Goal: Transaction & Acquisition: Purchase product/service

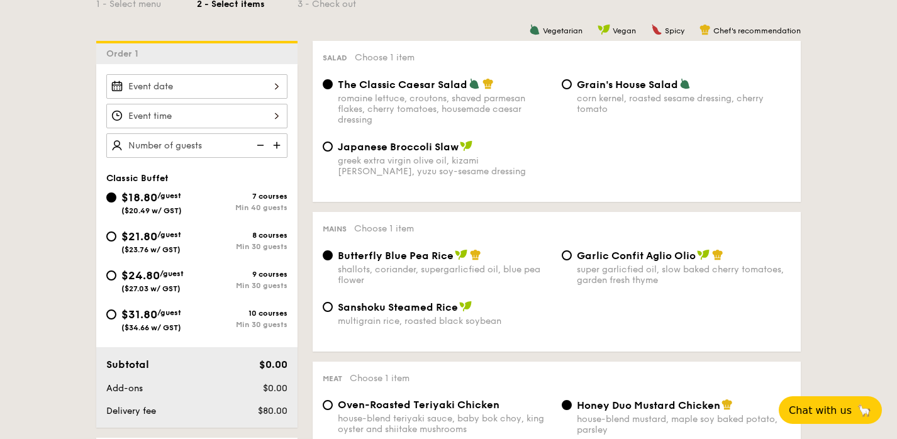
scroll to position [315, 0]
click at [111, 233] on input "$21.80 /guest ($23.76 w/ GST) 8 courses Min 30 guests" at bounding box center [111, 236] width 10 height 10
radio input "true"
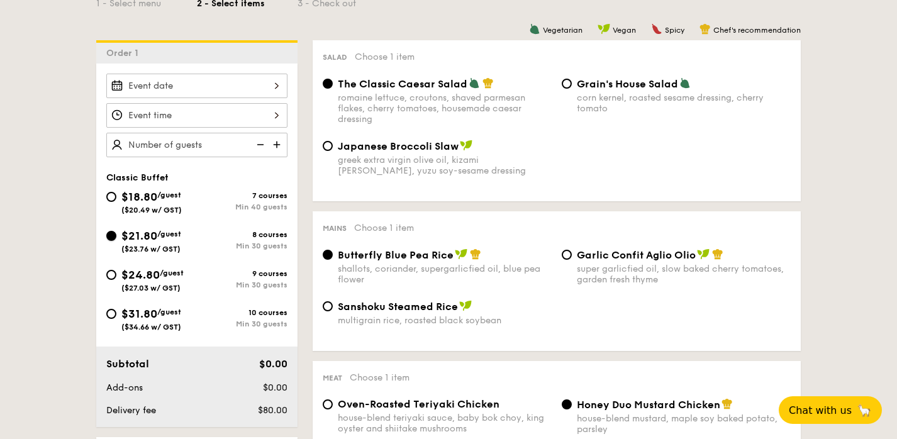
radio input "true"
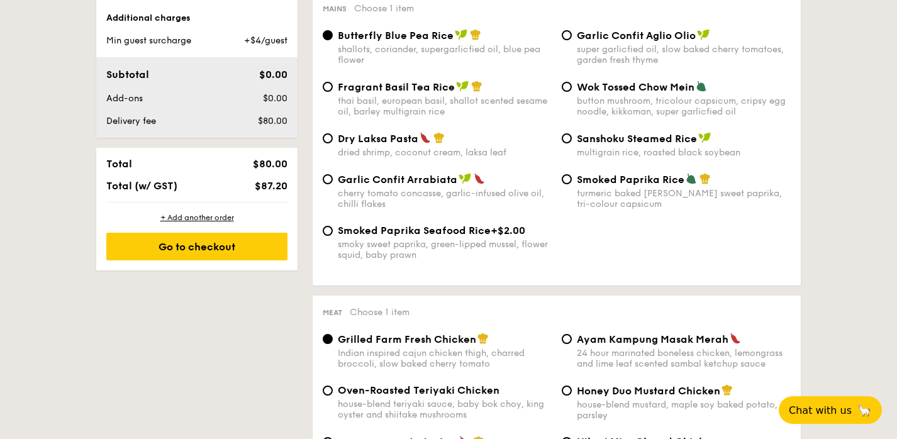
scroll to position [642, 0]
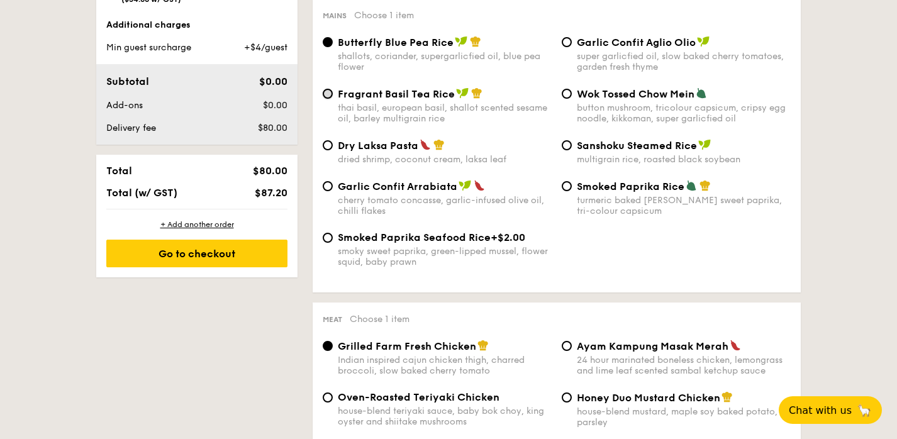
click at [330, 97] on input "Fragrant Basil Tea Rice thai basil, european basil, shallot scented sesame oil,…" at bounding box center [328, 94] width 10 height 10
radio input "true"
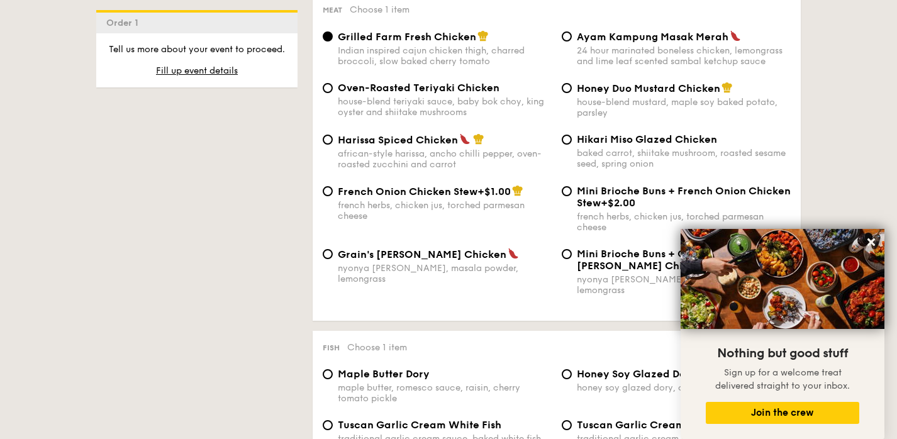
scroll to position [950, 0]
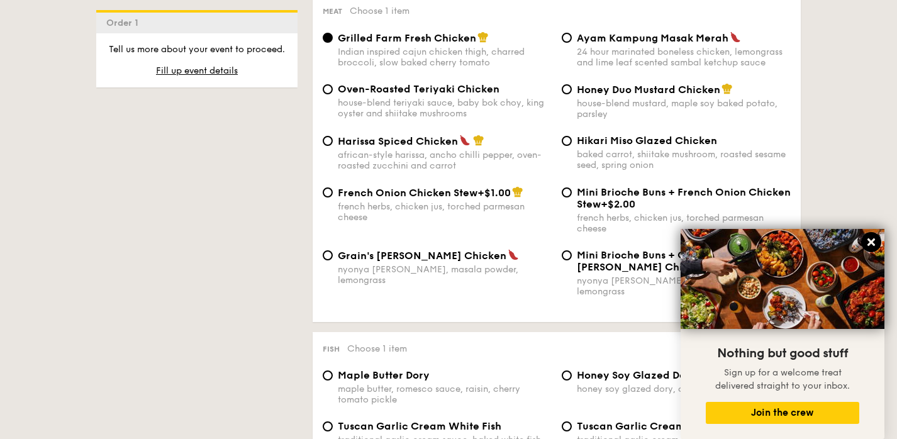
click at [872, 243] on icon at bounding box center [871, 242] width 8 height 8
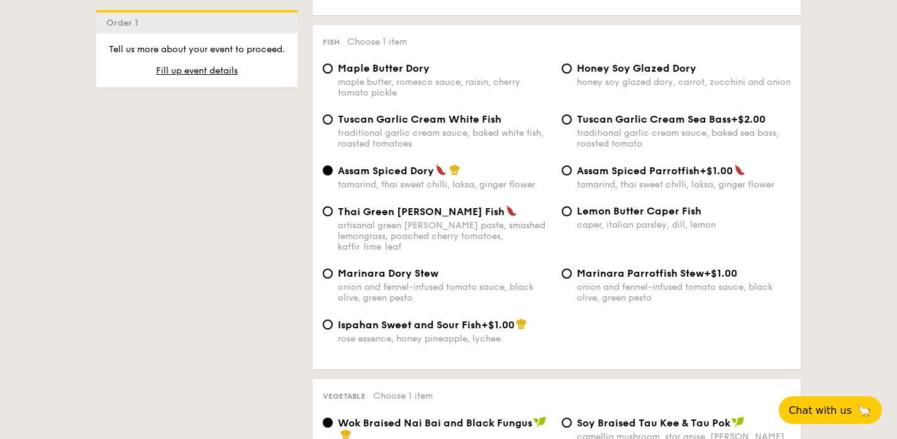
scroll to position [1267, 0]
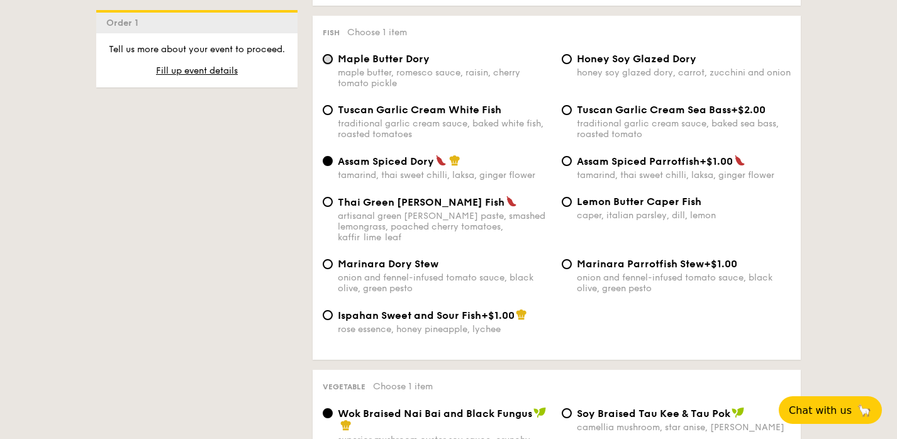
click at [332, 57] on input "Maple Butter Dory maple butter, romesco sauce, raisin, cherry tomato pickle" at bounding box center [328, 59] width 10 height 10
radio input "true"
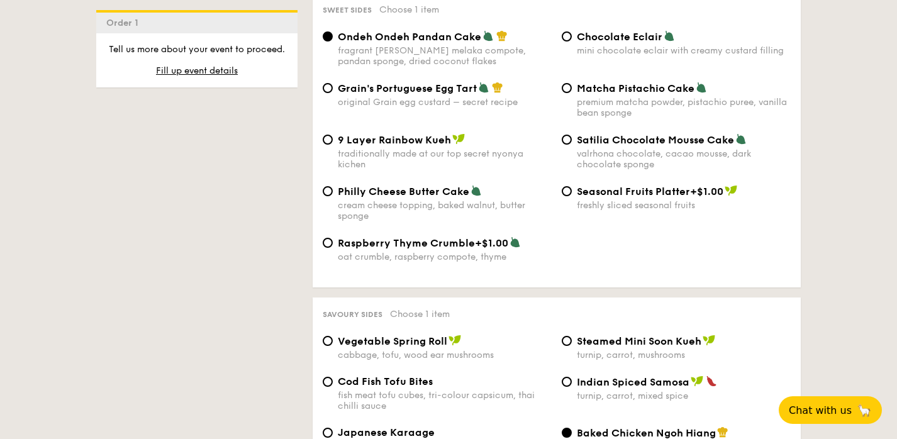
scroll to position [1921, 0]
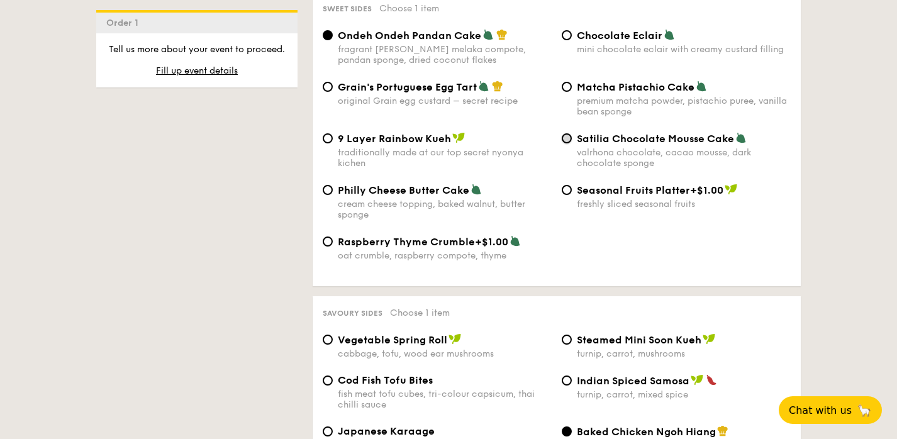
click at [566, 133] on input "Satilia Chocolate Mousse Cake valrhona chocolate, cacao mousse, dark chocolate …" at bounding box center [567, 138] width 10 height 10
radio input "true"
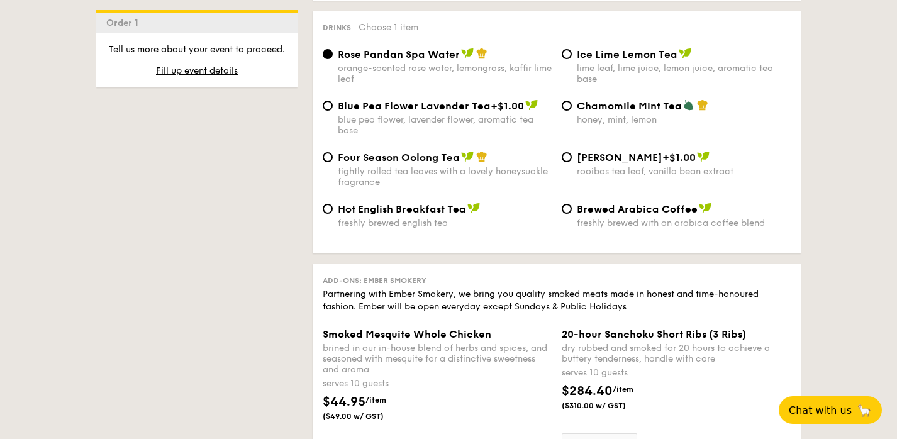
scroll to position [2462, 0]
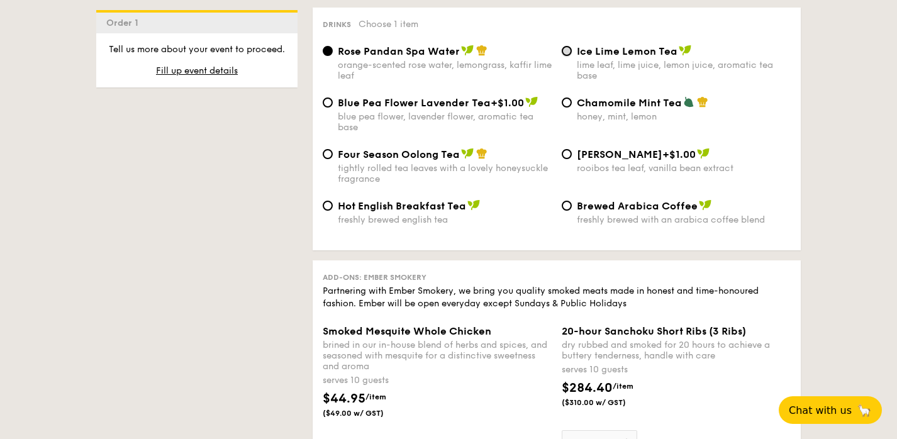
click at [568, 47] on input "Ice Lime Lemon Tea lime leaf, lime juice, lemon juice, aromatic tea base" at bounding box center [567, 51] width 10 height 10
radio input "true"
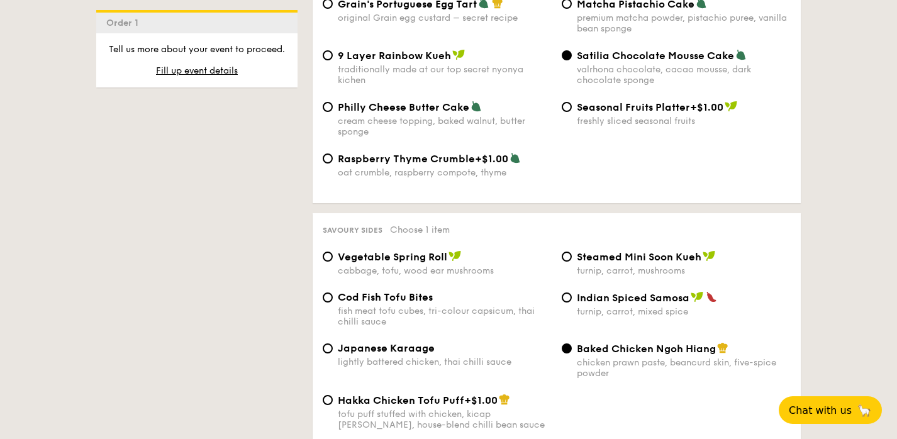
scroll to position [1973, 0]
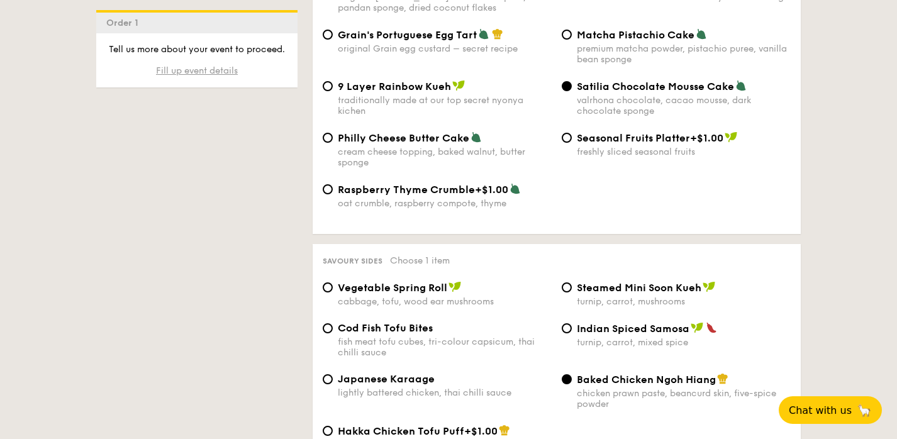
click at [209, 69] on span "Fill up event details" at bounding box center [197, 70] width 82 height 11
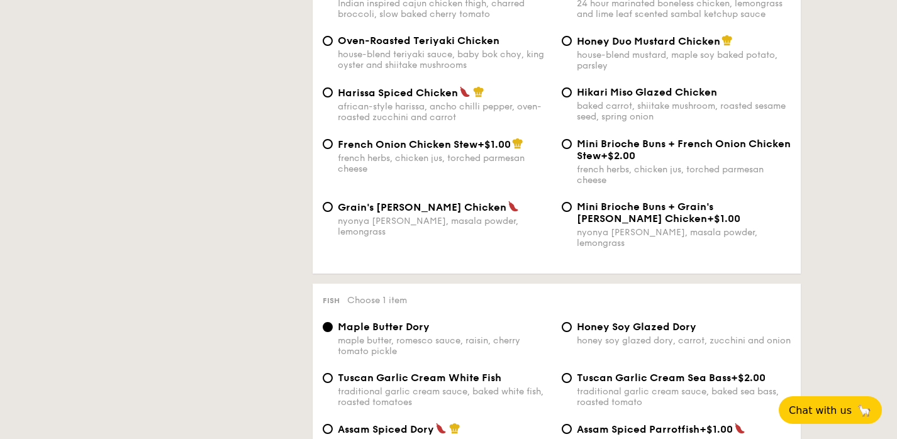
scroll to position [336, 0]
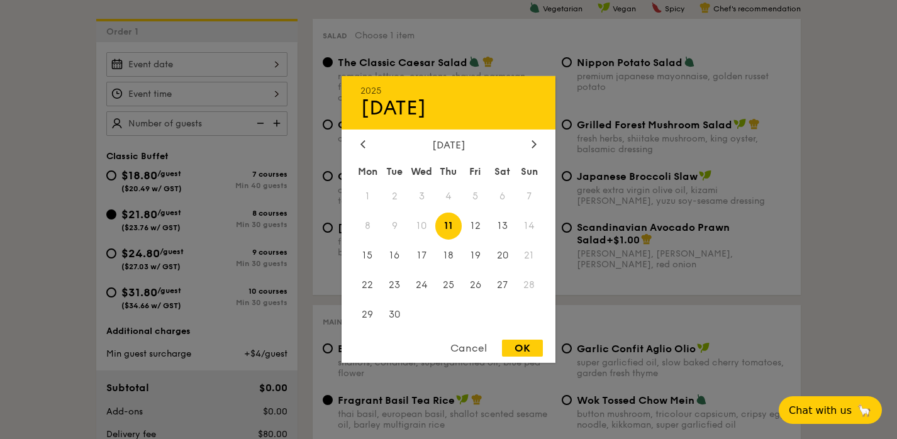
click at [195, 67] on div "2025 Sep 11 September 2025 Mon Tue Wed Thu Fri Sat Sun 1 2 3 4 5 6 7 8 9 10 11 …" at bounding box center [196, 64] width 181 height 25
click at [505, 230] on span "13" at bounding box center [502, 226] width 27 height 27
click at [529, 354] on div "OK" at bounding box center [522, 348] width 41 height 17
type input "Sep 13, 2025"
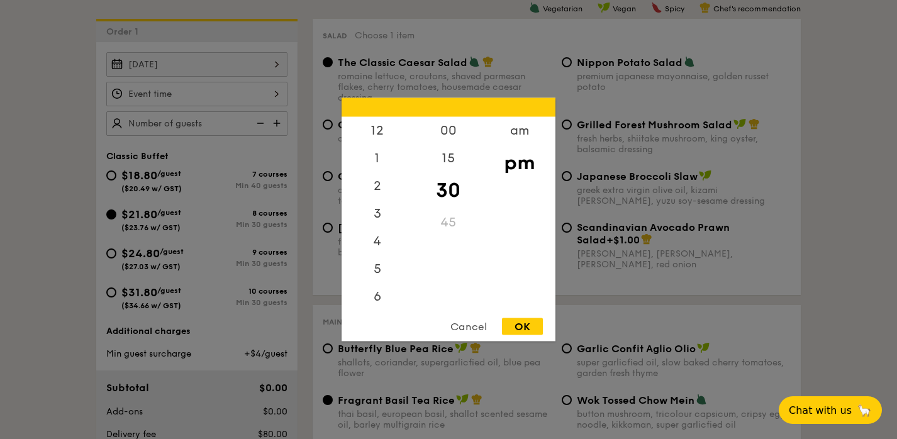
click at [245, 93] on div "12 1 2 3 4 5 6 7 8 9 10 11 00 15 30 45 am pm Cancel OK" at bounding box center [196, 94] width 181 height 25
click at [387, 215] on div "5" at bounding box center [377, 218] width 71 height 36
click at [532, 328] on div "OK" at bounding box center [522, 326] width 41 height 17
type input "5:30PM"
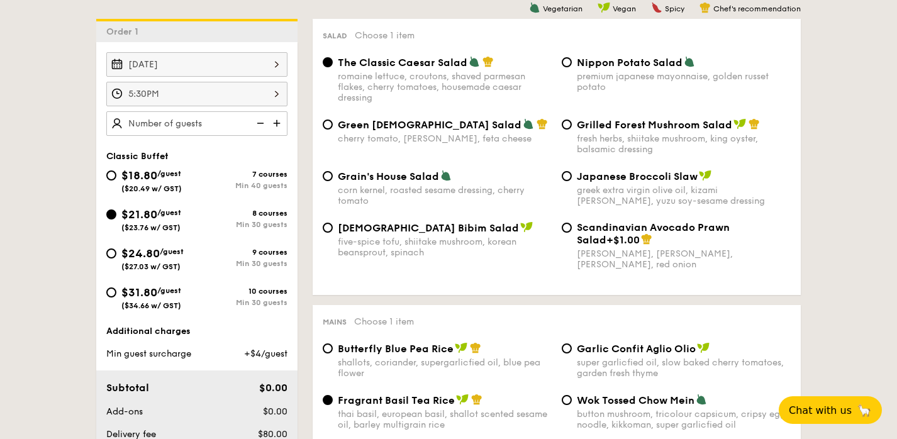
click at [278, 122] on img at bounding box center [278, 123] width 19 height 24
click at [276, 118] on img at bounding box center [278, 123] width 19 height 24
type input "30 guests"
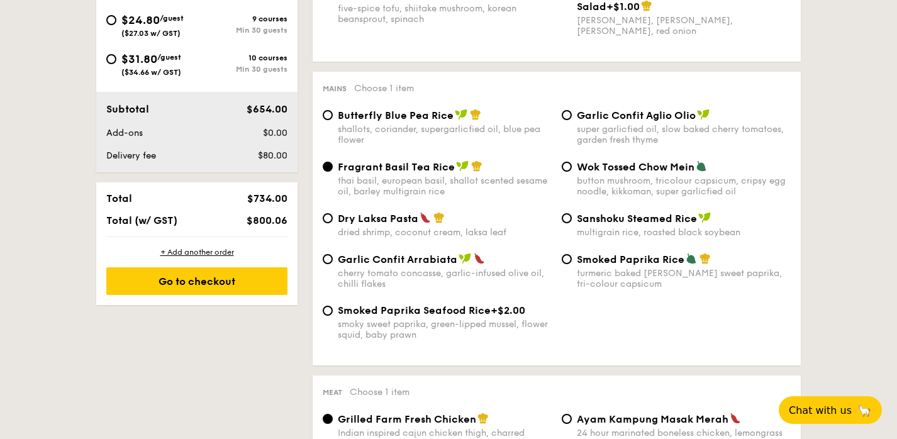
scroll to position [572, 0]
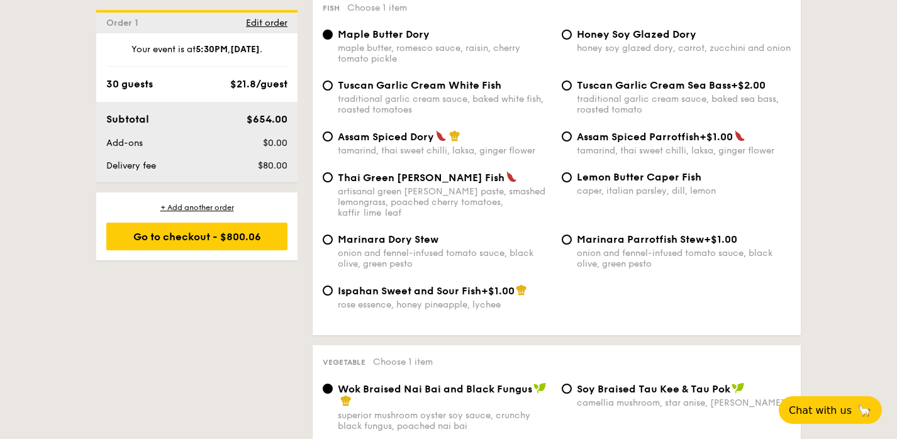
scroll to position [1311, 0]
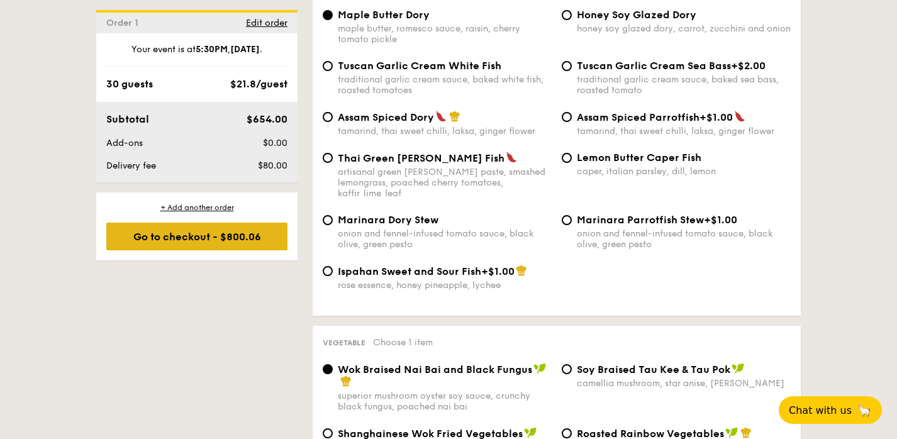
click at [233, 243] on div "Go to checkout - $800.06" at bounding box center [196, 237] width 181 height 28
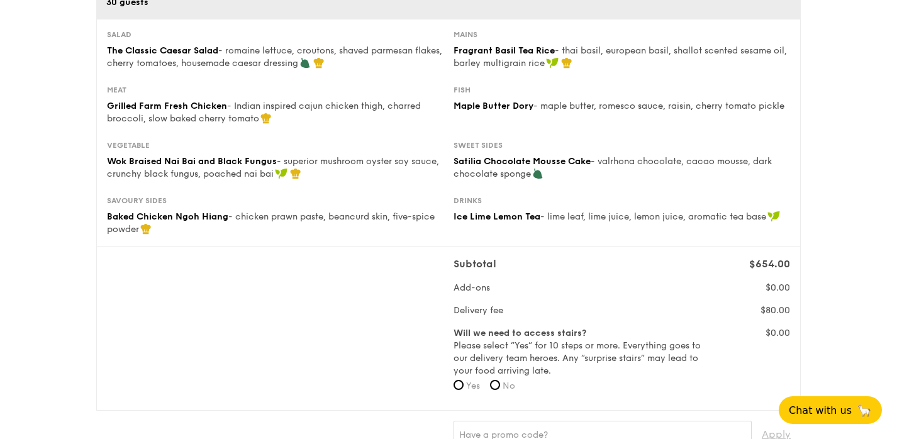
scroll to position [170, 0]
click at [496, 384] on input "No" at bounding box center [495, 384] width 10 height 10
radio input "true"
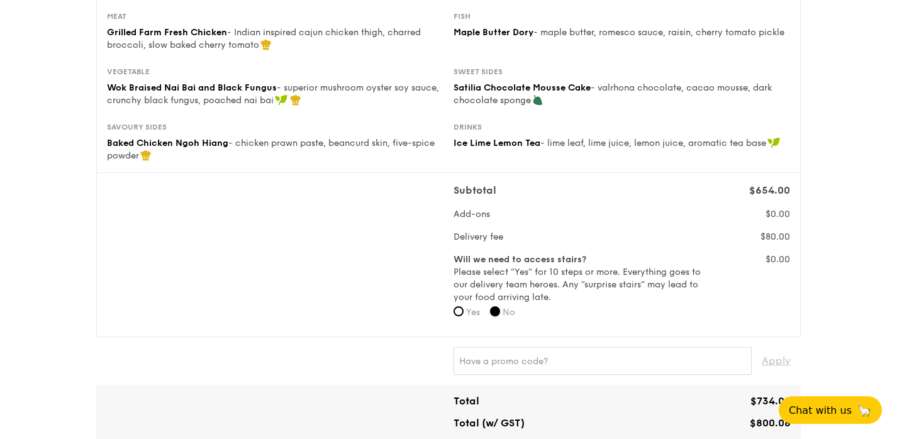
scroll to position [0, 0]
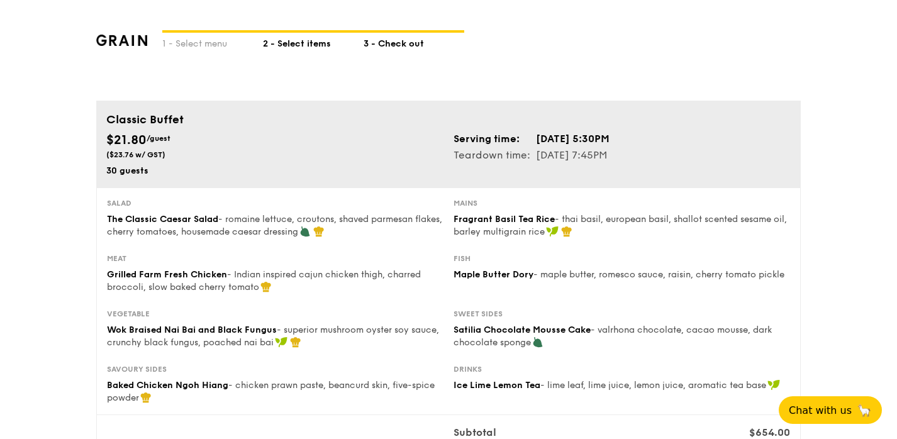
click at [310, 38] on div "2 - Select items" at bounding box center [313, 42] width 101 height 18
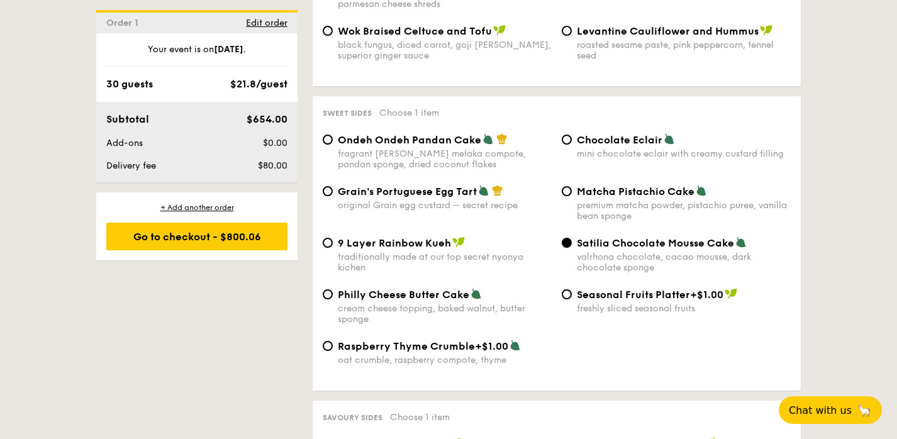
scroll to position [1817, 0]
click at [404, 186] on span "Grain's Portuguese Egg Tart" at bounding box center [407, 191] width 139 height 12
click at [333, 186] on input "Grain's Portuguese Egg Tart original Grain egg custard – secret recipe" at bounding box center [328, 191] width 10 height 10
radio input "true"
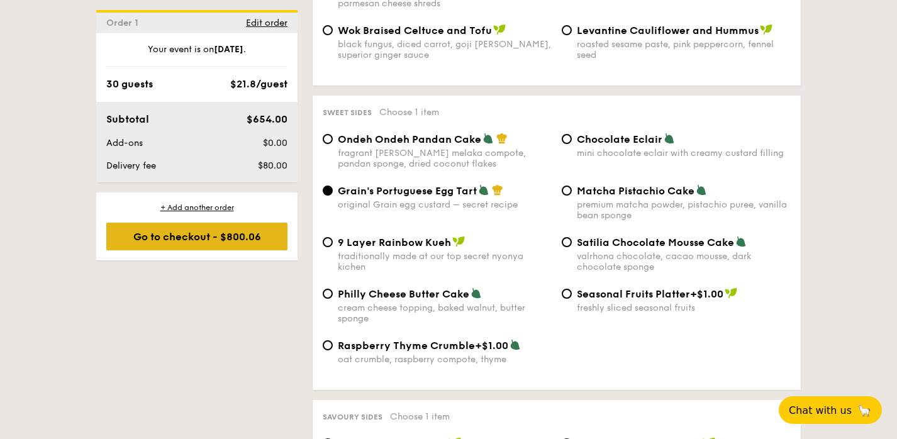
click at [250, 234] on div "Go to checkout - $800.06" at bounding box center [196, 237] width 181 height 28
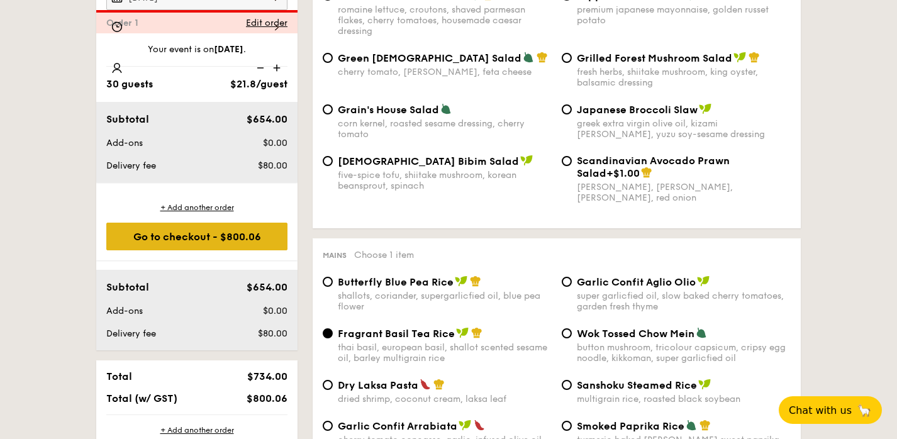
scroll to position [336, 0]
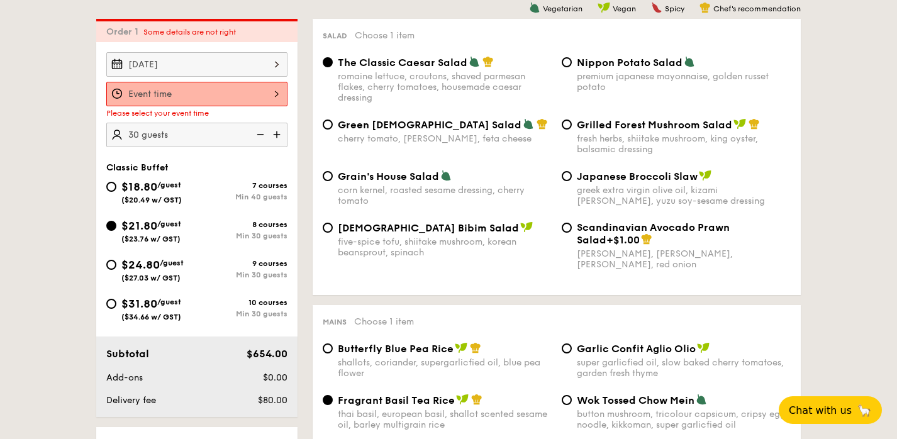
click at [250, 234] on div "Min 30 guests" at bounding box center [242, 235] width 91 height 9
click at [116, 231] on input "$21.80 /guest ($23.76 w/ GST) 8 courses Min 30 guests" at bounding box center [111, 226] width 10 height 10
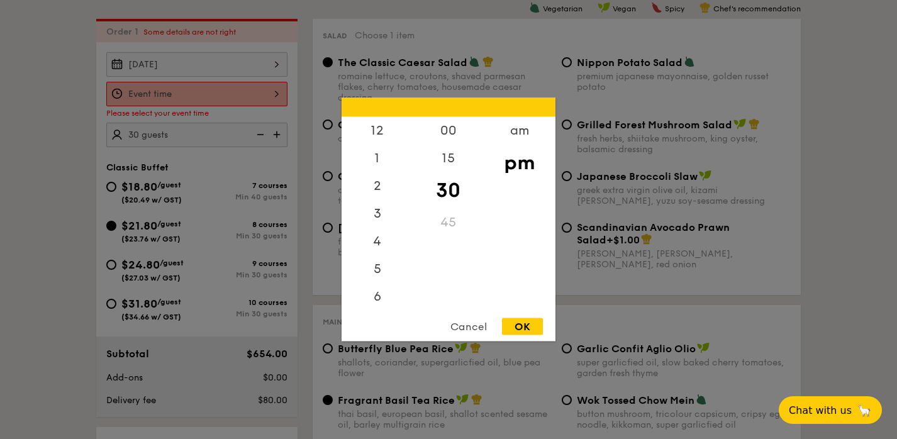
click at [247, 98] on div "12 1 2 3 4 5 6 7 8 9 10 11 00 15 30 45 am pm Cancel OK" at bounding box center [196, 94] width 181 height 25
click at [385, 246] on div "6" at bounding box center [377, 246] width 71 height 36
click at [380, 212] on div "5" at bounding box center [377, 218] width 71 height 36
click at [443, 219] on div "45" at bounding box center [448, 227] width 71 height 36
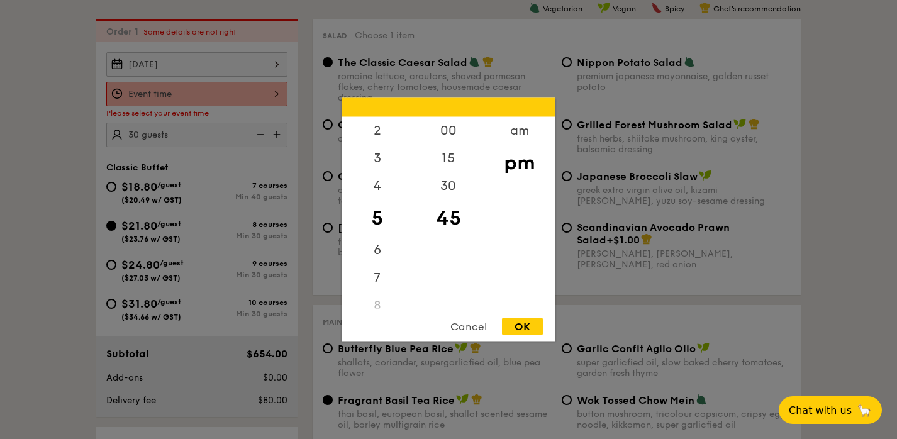
click at [523, 335] on div "OK" at bounding box center [522, 326] width 41 height 17
type input "5:45PM"
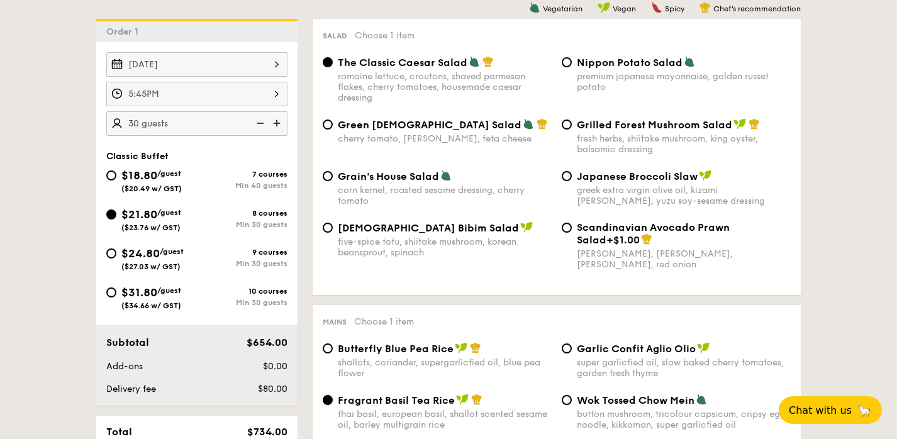
click at [400, 262] on div "Korean Bibim Salad five-spice tofu, shiitake mushroom, korean beansprout, spina…" at bounding box center [557, 253] width 478 height 64
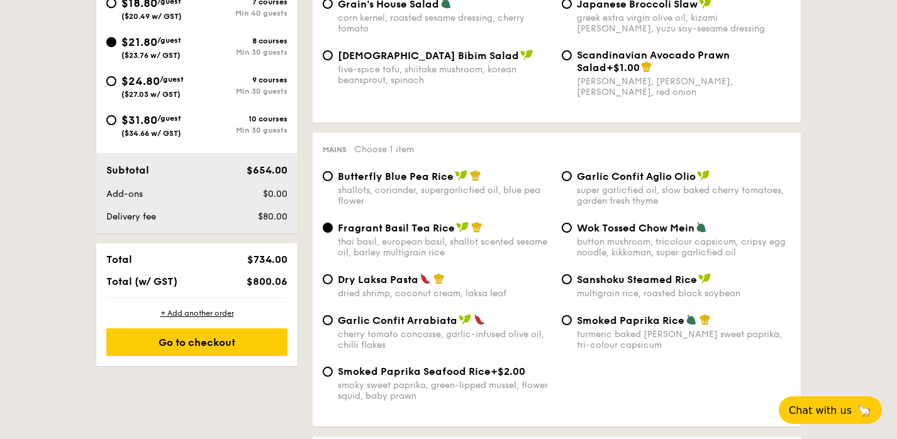
scroll to position [540, 0]
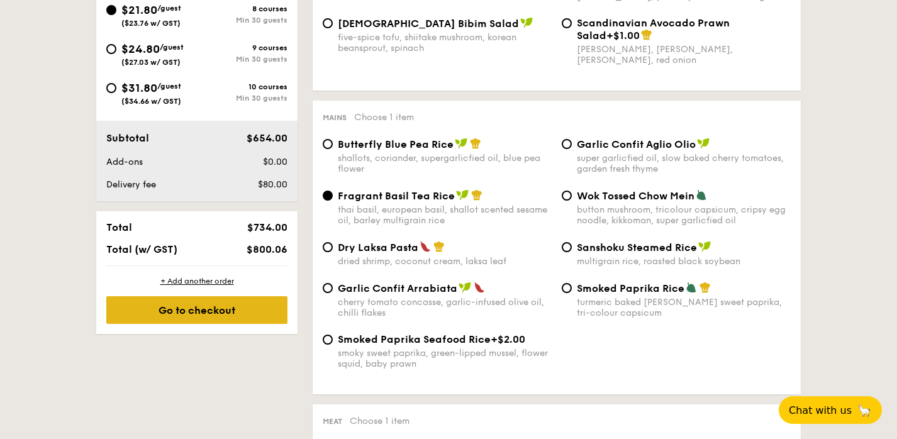
click at [269, 305] on div "Go to checkout" at bounding box center [196, 310] width 181 height 28
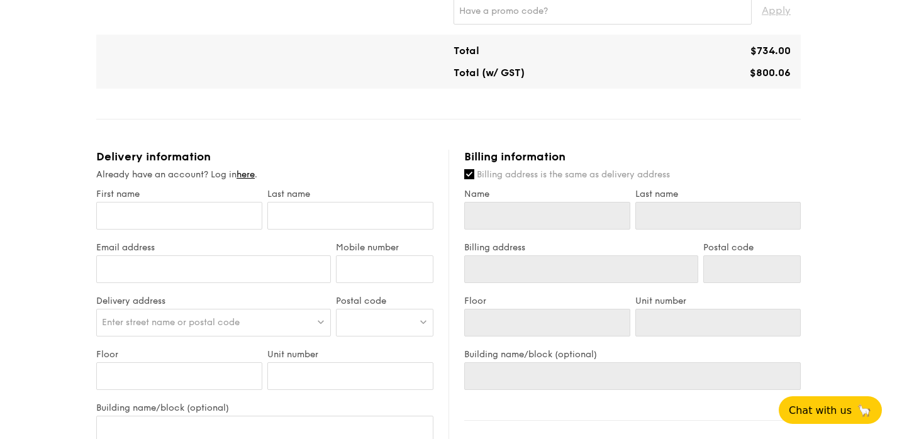
scroll to position [594, 0]
click at [207, 203] on input "First name" at bounding box center [179, 215] width 166 height 28
type input "M"
type input "Mar"
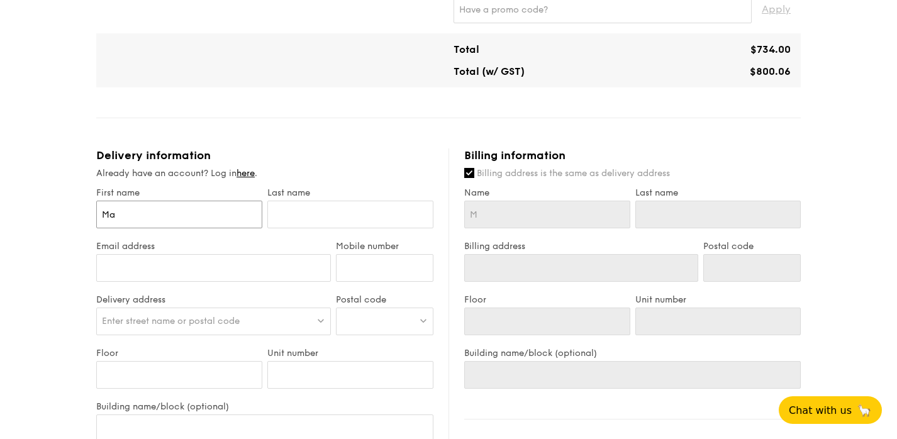
type input "Mar"
type input "Mark"
type input "O"
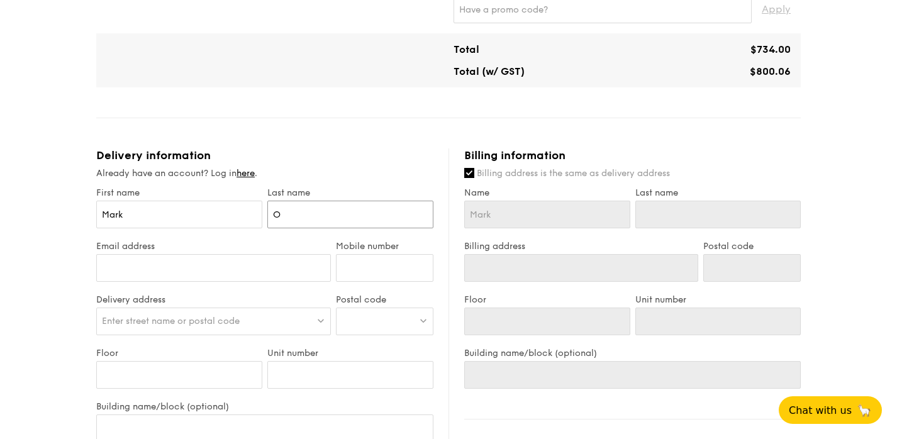
type input "O"
type input "On"
type input "Ong"
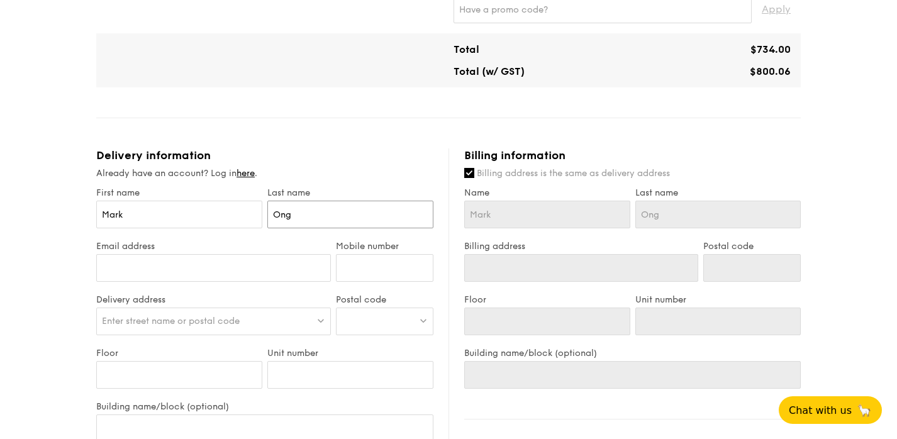
type input "Ong"
type input "mark.ong@gmail.com"
type input "97676728"
click at [201, 317] on span "Enter street name or postal code" at bounding box center [171, 321] width 138 height 11
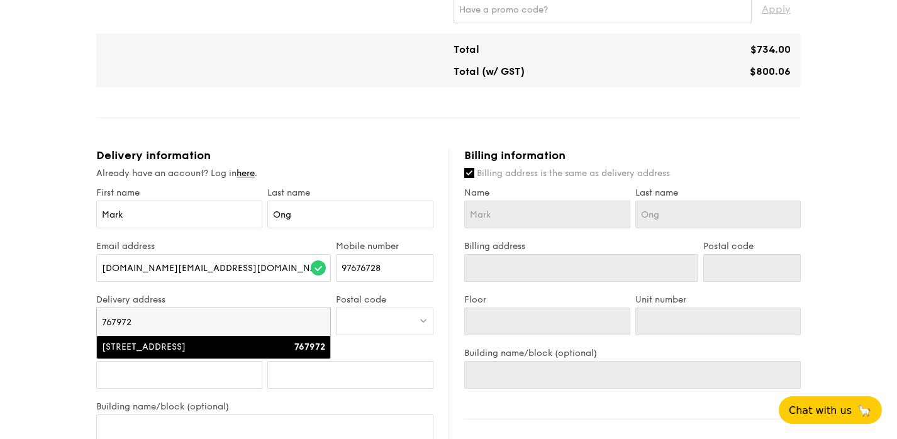
type input "767972"
click at [306, 355] on li "13 Yishun Street 51 767972" at bounding box center [213, 347] width 233 height 23
type input "13 Yishun Street 51"
type input "767972"
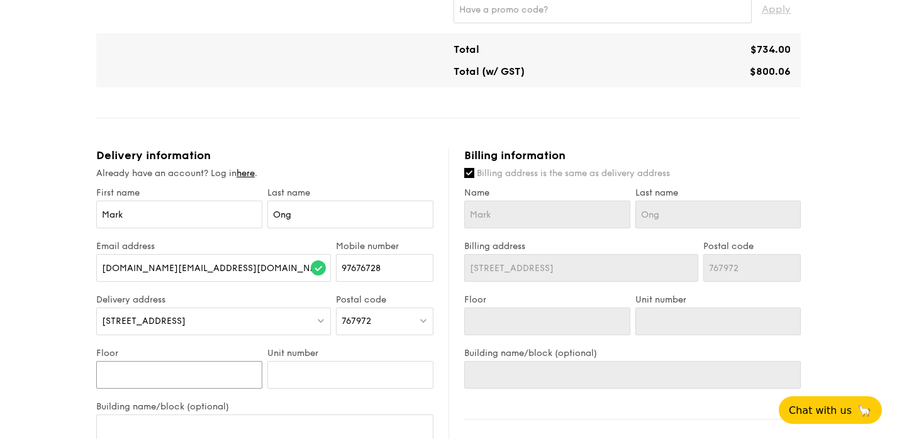
click at [212, 370] on input "Floor" at bounding box center [179, 375] width 166 height 28
type input "1"
type input "12"
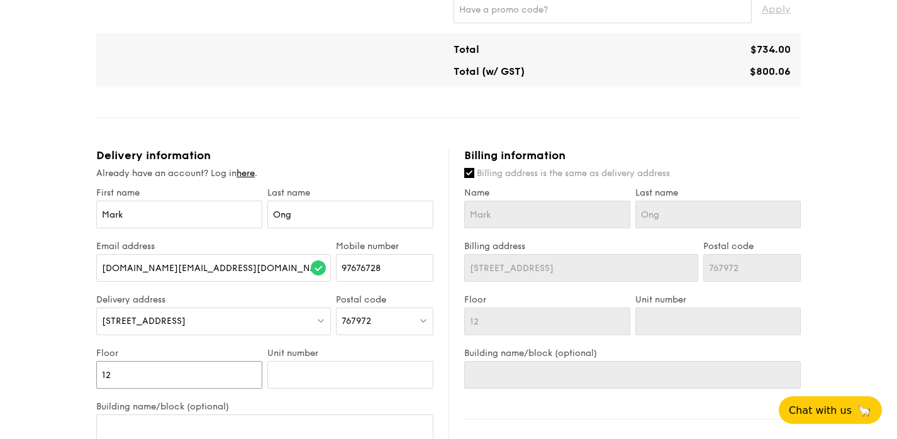
type input "12"
type input "2"
type input "28"
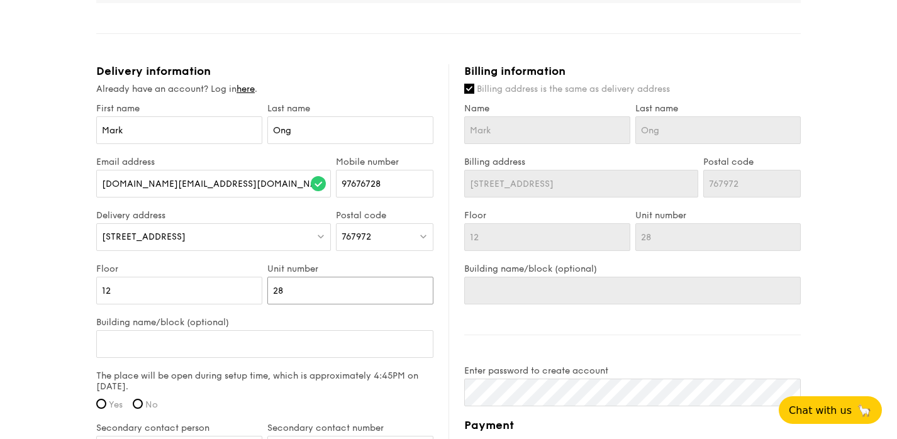
scroll to position [685, 0]
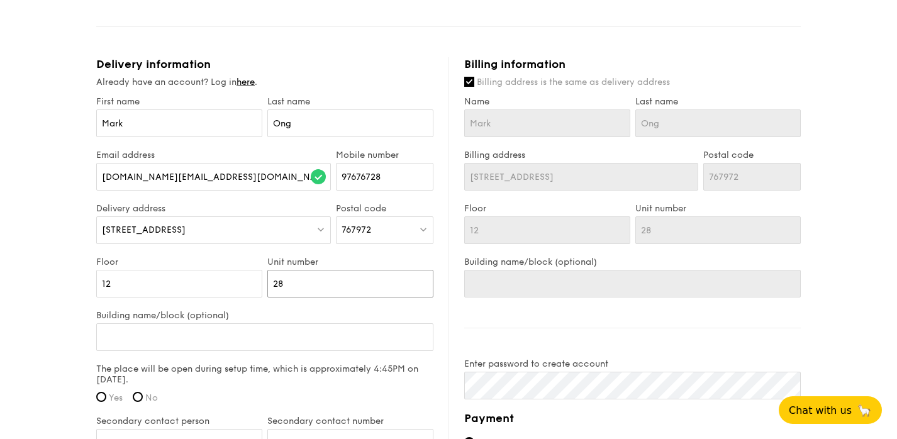
type input "28"
click at [176, 338] on input "Building name/block (optional)" at bounding box center [264, 337] width 337 height 28
type input "T"
type input "Th"
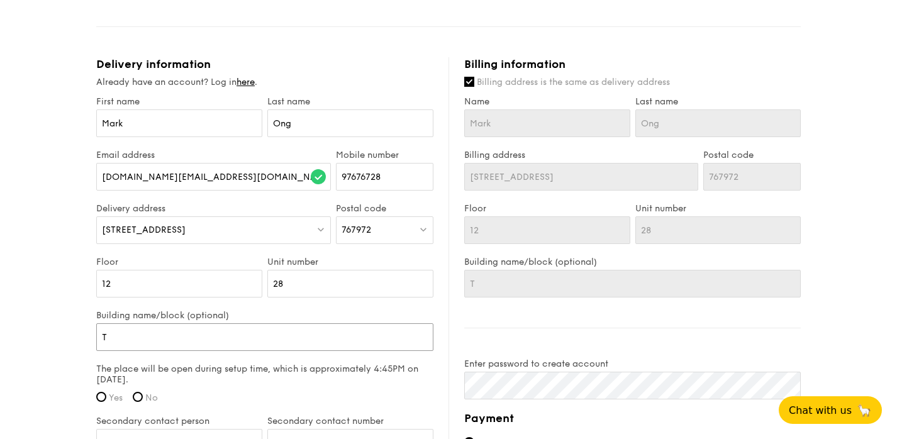
type input "Th"
type input "The"
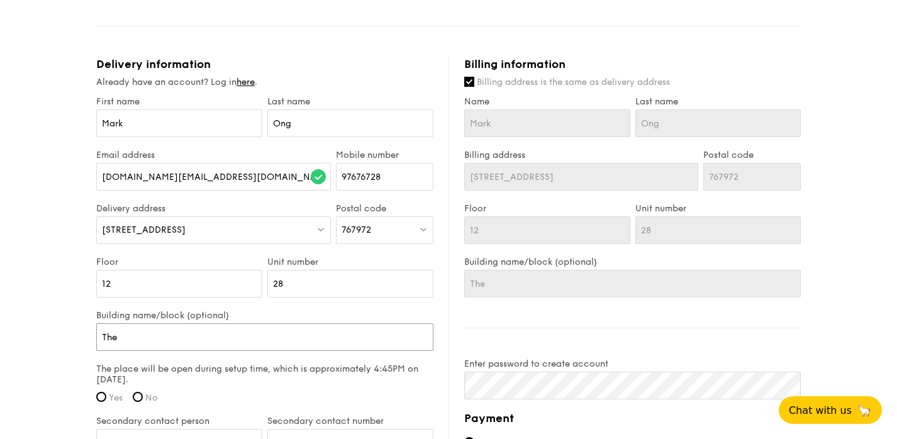
type input "The C"
type input "The Cri"
type input "The Crit"
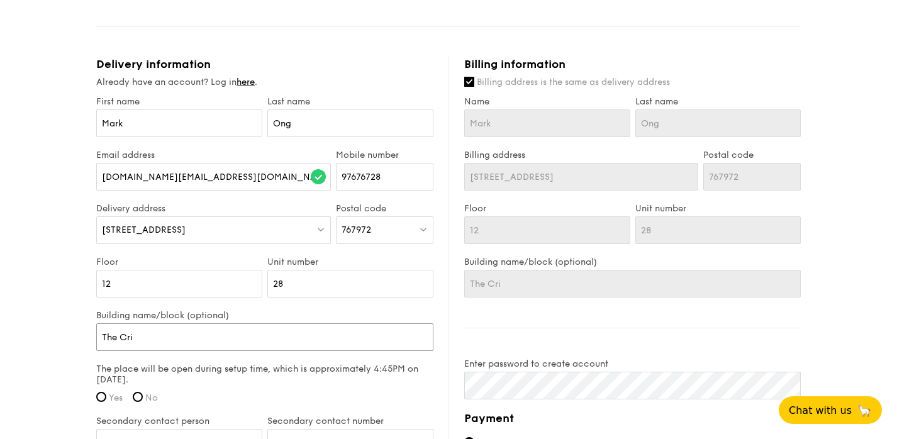
type input "The Crit"
type input "The Crite"
type input "The Criter"
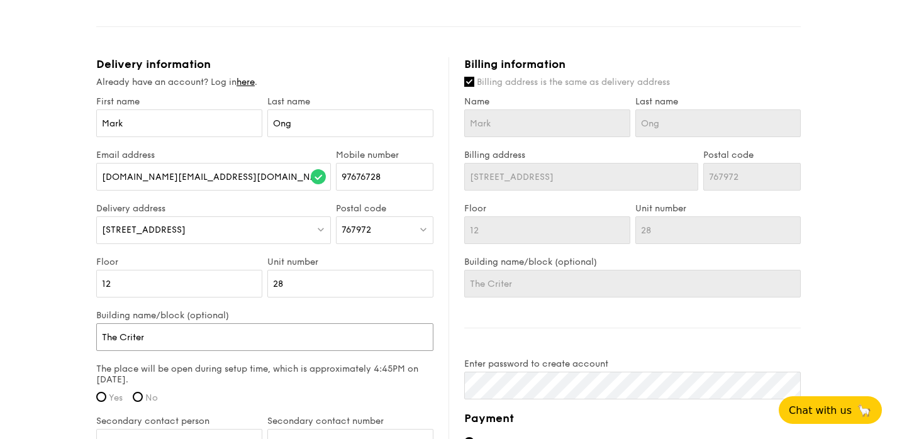
type input "The Criteri"
type input "The Criterio"
type input "The Criterion"
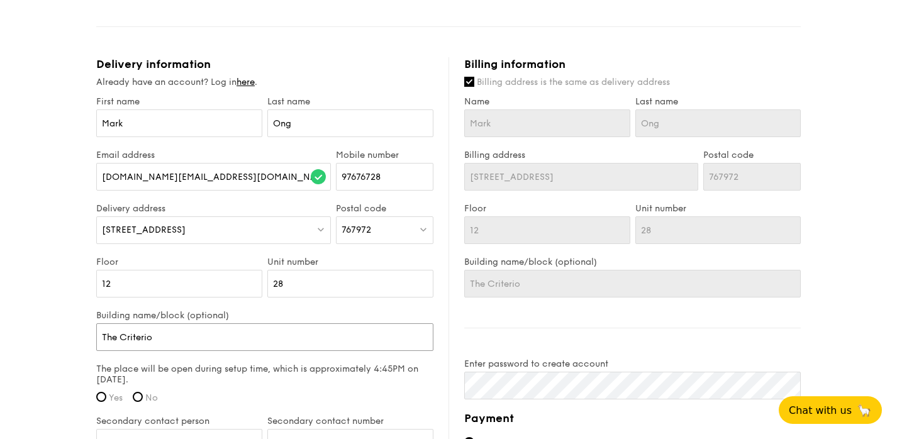
type input "The Criterion"
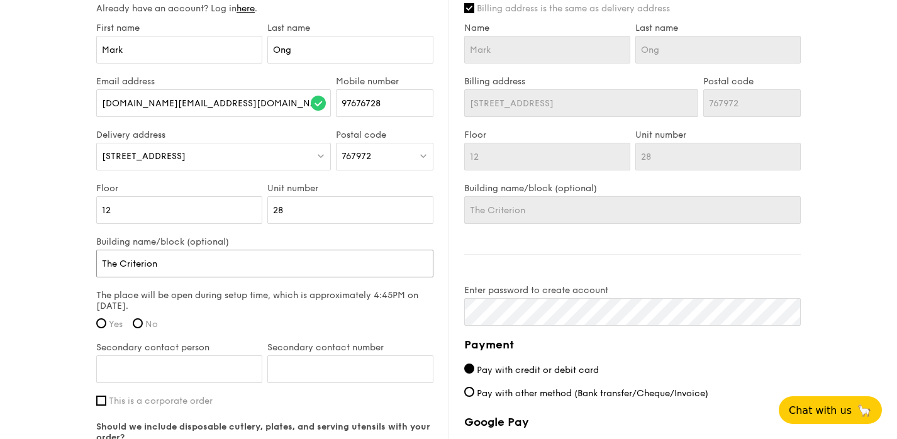
scroll to position [761, 0]
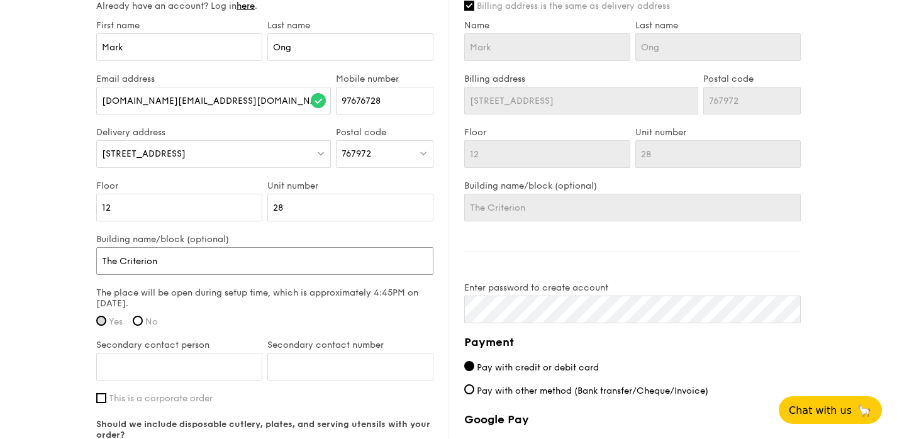
type input "The Criterion"
click at [103, 316] on input "Yes" at bounding box center [101, 321] width 10 height 10
radio input "true"
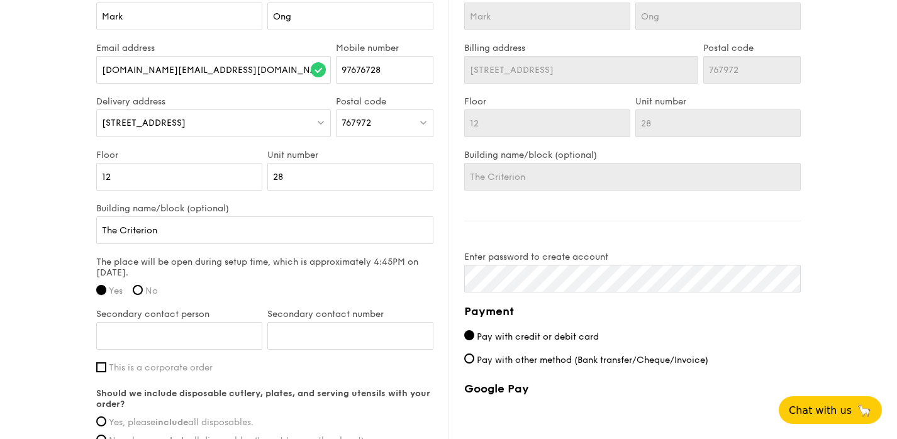
scroll to position [798, 0]
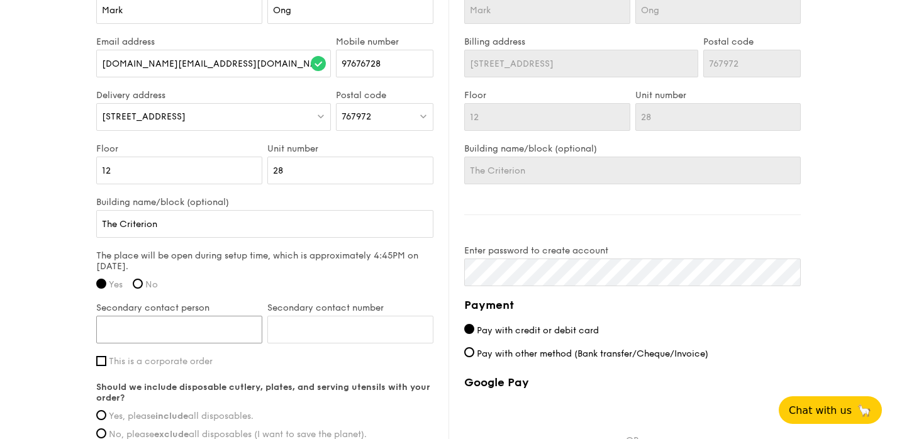
click at [237, 327] on input "Secondary contact person" at bounding box center [179, 330] width 166 height 28
type input "Annie Law"
click at [342, 337] on input "Secondary contact number" at bounding box center [350, 330] width 166 height 28
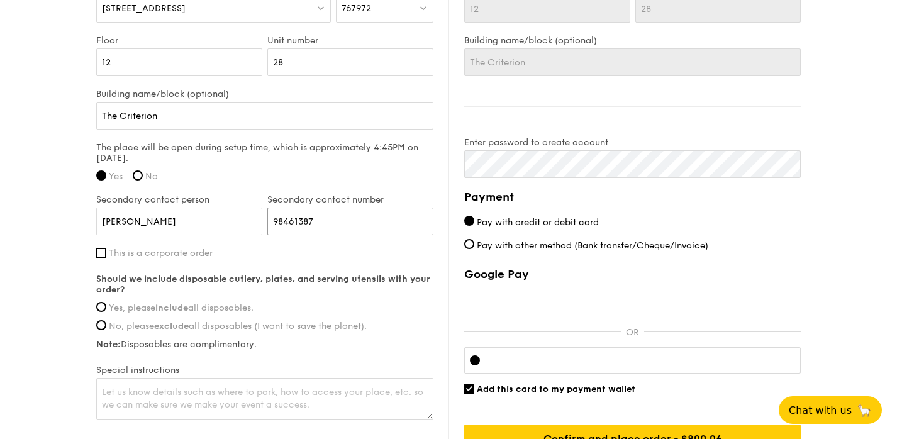
scroll to position [907, 0]
type input "98461387"
click at [101, 306] on input "Yes, please include all disposables." at bounding box center [101, 306] width 10 height 10
radio input "true"
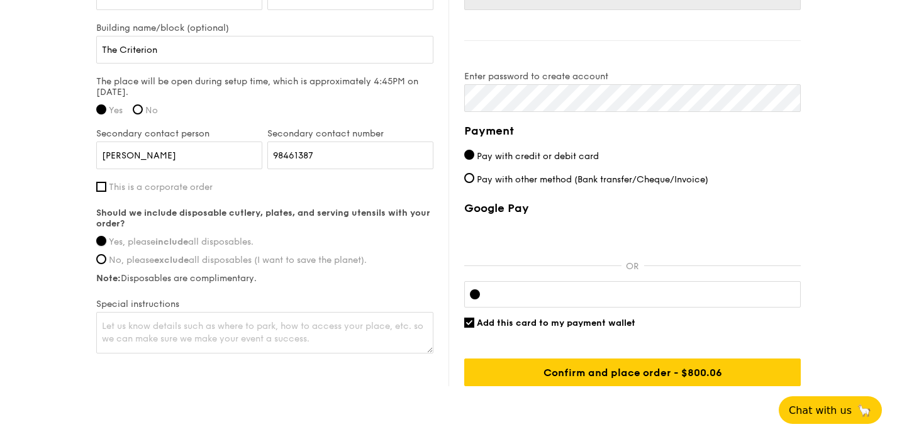
scroll to position [976, 0]
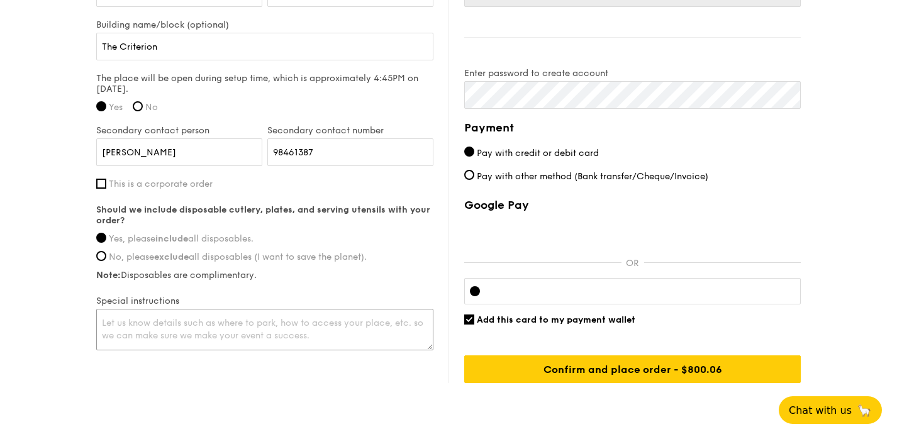
click at [320, 330] on textarea at bounding box center [264, 330] width 337 height 42
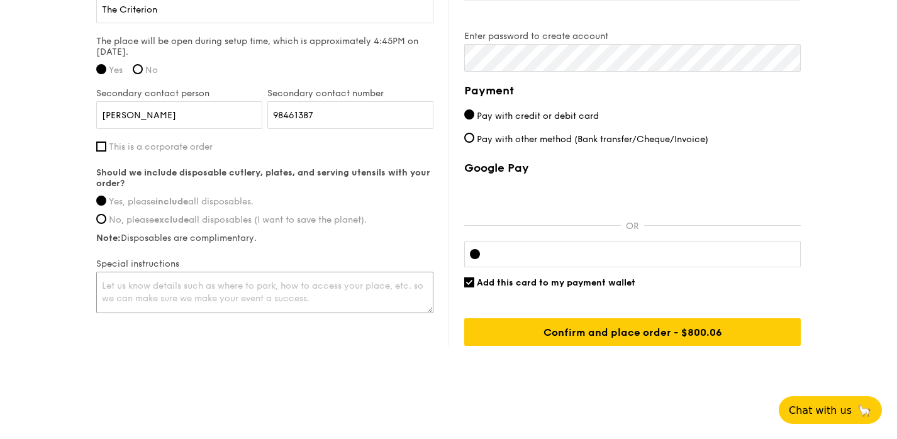
scroll to position [1004, 0]
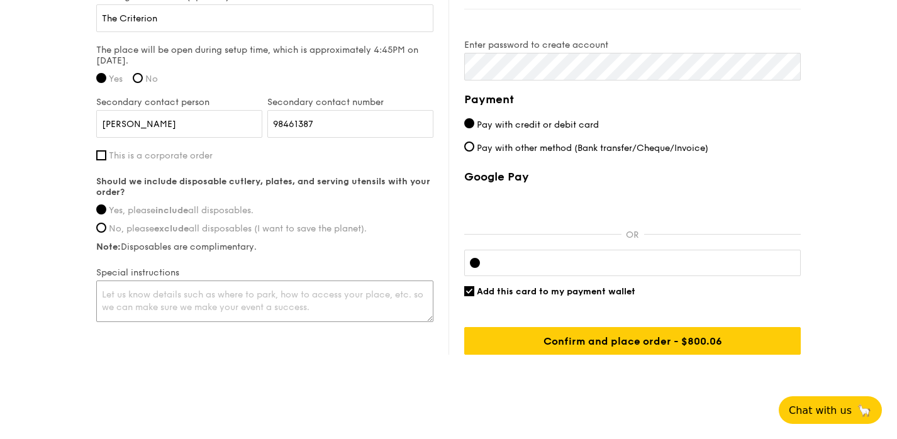
click at [189, 299] on textarea at bounding box center [264, 302] width 337 height 42
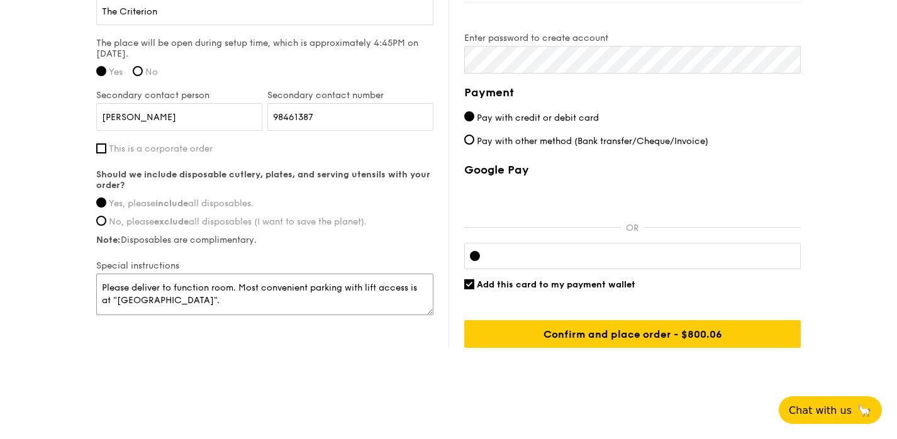
scroll to position [1019, 0]
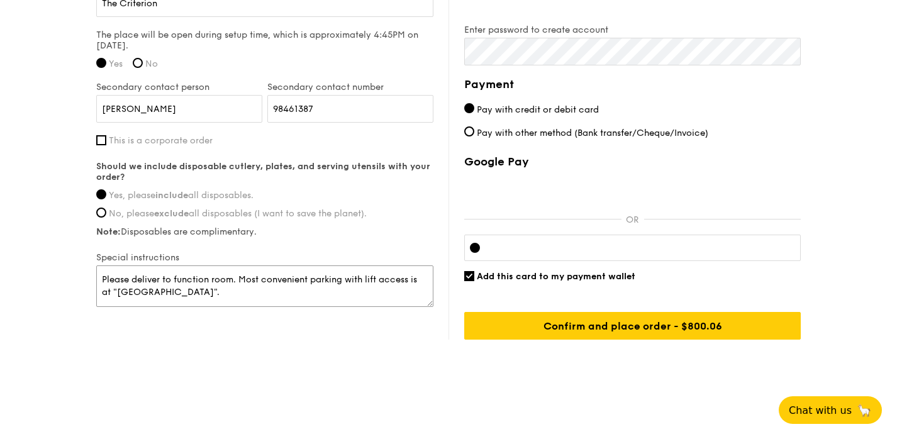
type textarea "Please deliver to function room. Most convenient parking with lift access is at…"
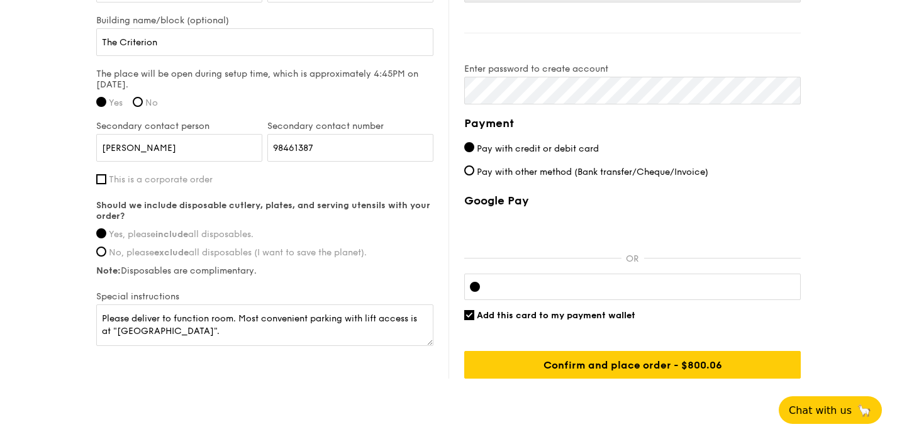
scroll to position [985, 0]
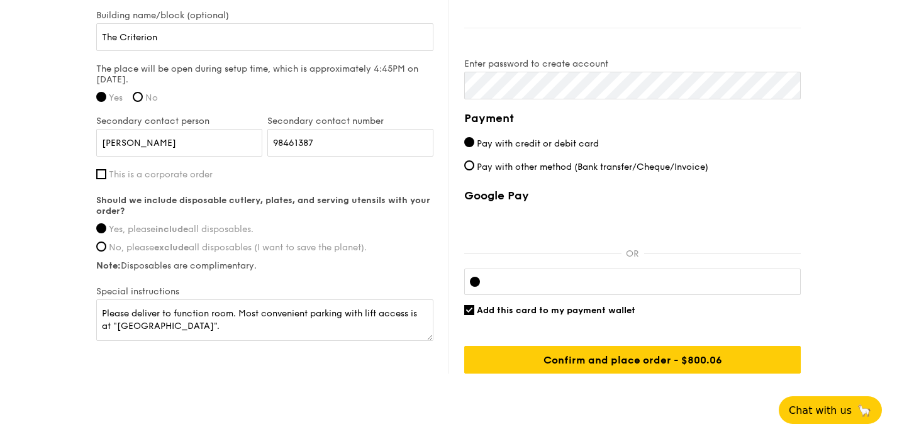
click at [549, 286] on div at bounding box center [632, 282] width 337 height 26
click at [538, 269] on div at bounding box center [632, 282] width 337 height 26
click at [475, 274] on div at bounding box center [632, 282] width 337 height 26
click at [542, 309] on span "Add this card to my payment wallet" at bounding box center [556, 310] width 159 height 11
click at [474, 309] on input "Add this card to my payment wallet" at bounding box center [469, 310] width 10 height 10
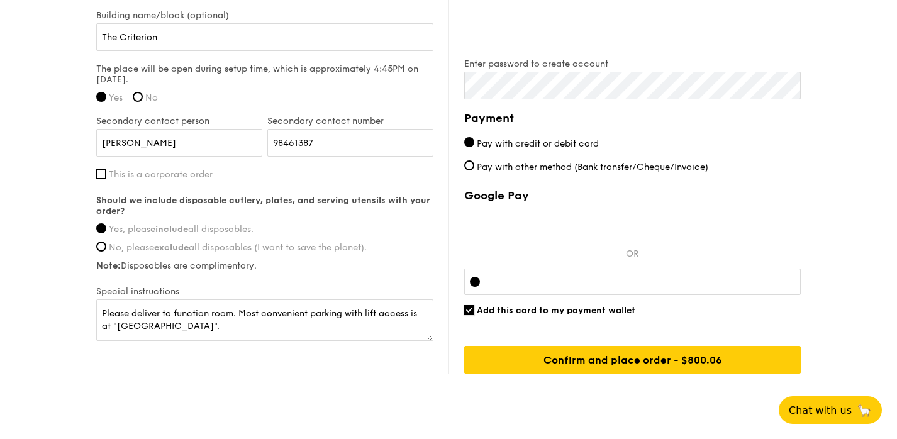
checkbox input "false"
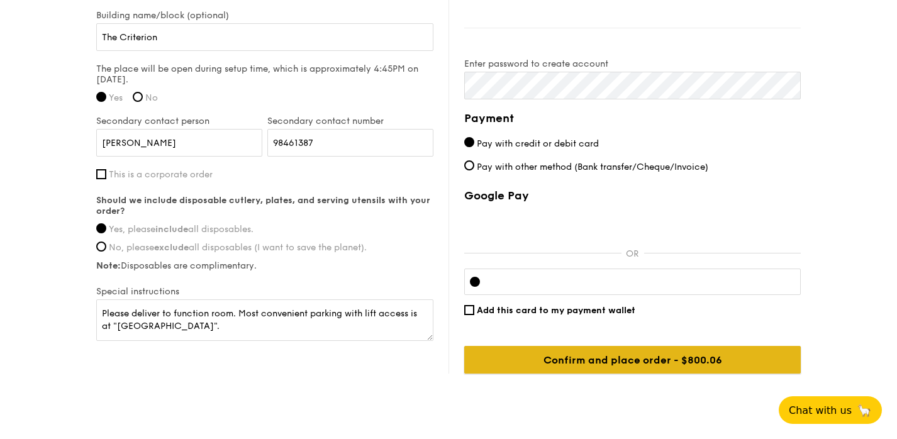
click at [618, 366] on input "Confirm and place order - $800.06" at bounding box center [632, 360] width 337 height 28
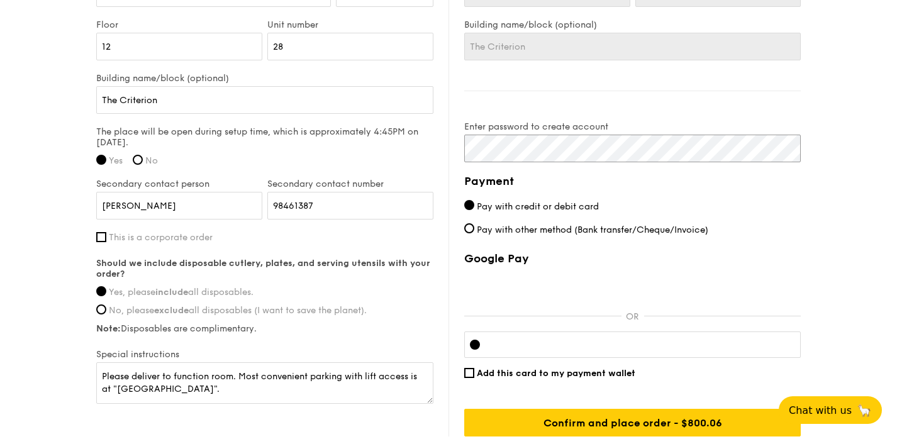
scroll to position [928, 0]
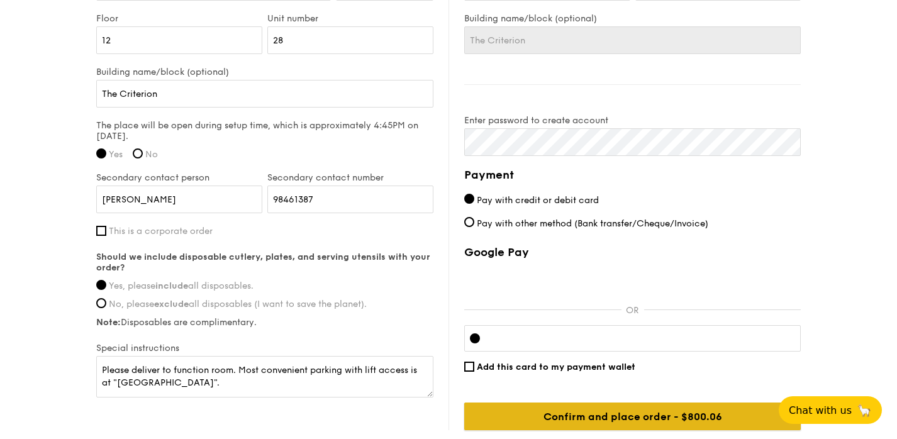
click at [629, 412] on input "Confirm and place order - $800.06" at bounding box center [632, 417] width 337 height 28
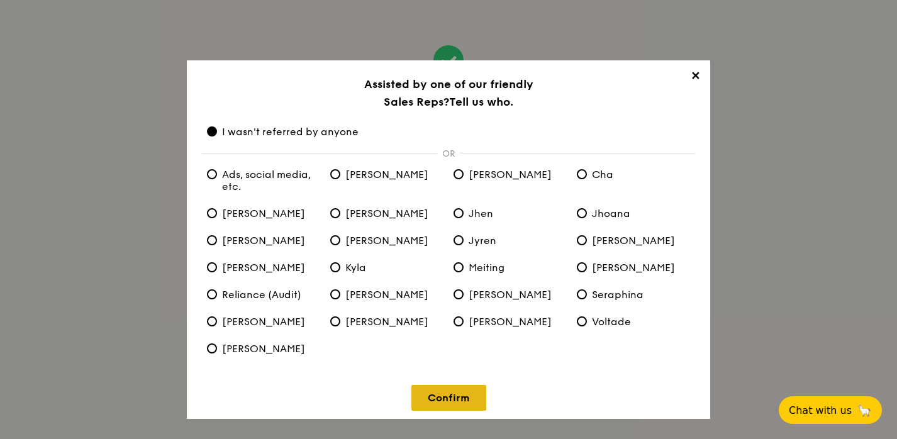
click at [450, 394] on link "Confirm" at bounding box center [448, 398] width 75 height 26
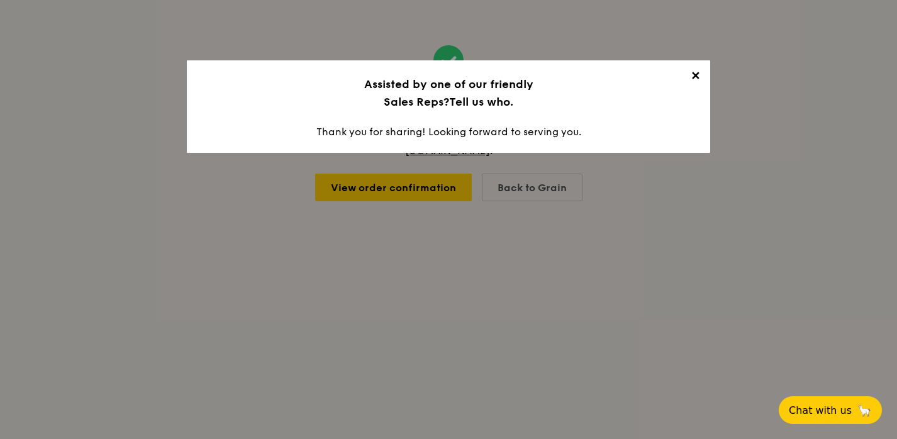
click at [701, 72] on span "✕" at bounding box center [695, 78] width 18 height 18
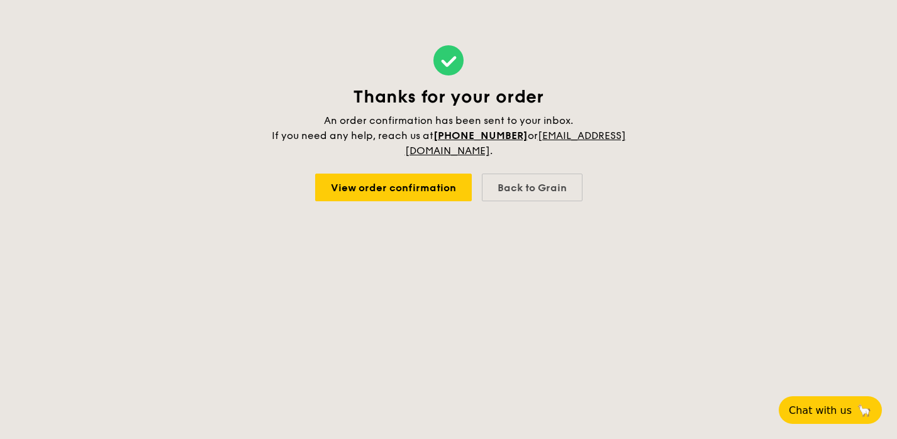
click at [594, 255] on body "Thanks for your order An order confirmation has been sent to your inbox. If you…" at bounding box center [448, 219] width 897 height 439
click at [747, 170] on div "Thanks for your order An order confirmation has been sent to your inbox. If you…" at bounding box center [448, 123] width 897 height 247
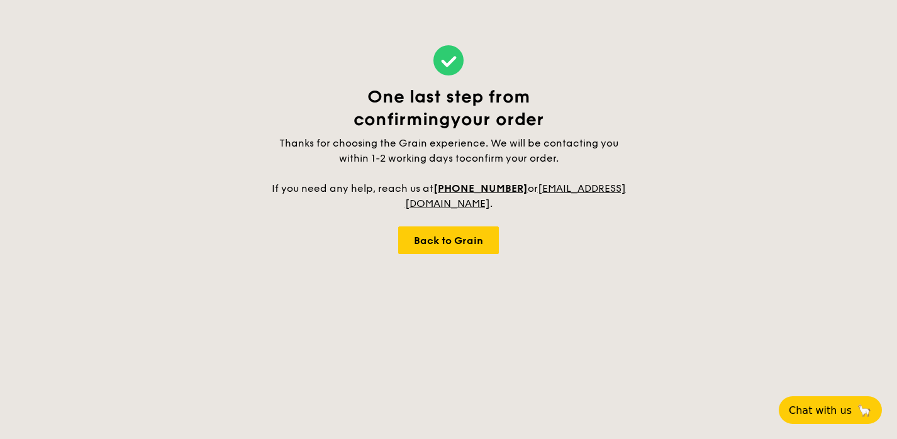
select select
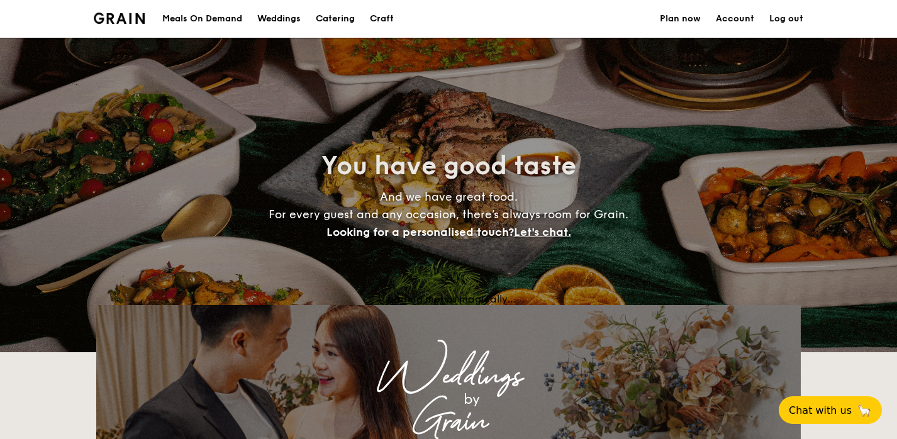
scroll to position [2026, 0]
